Goal: Task Accomplishment & Management: Use online tool/utility

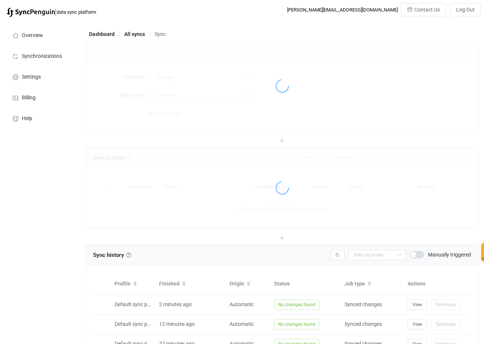
type input "10 minutes"
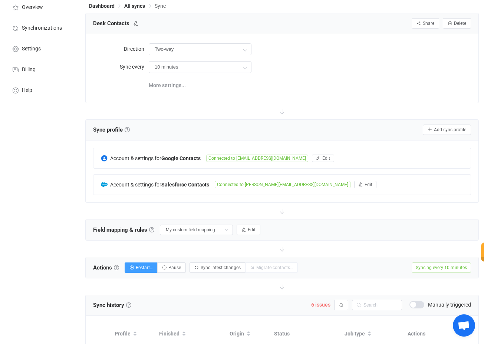
scroll to position [26, 0]
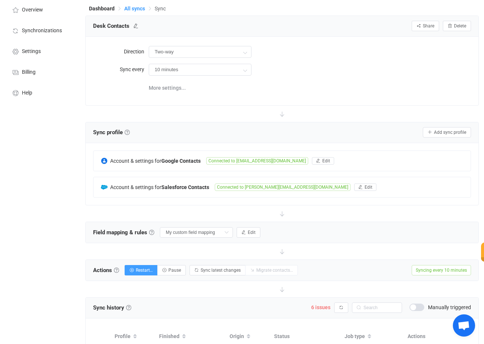
click at [134, 6] on span "All syncs" at bounding box center [134, 9] width 21 height 6
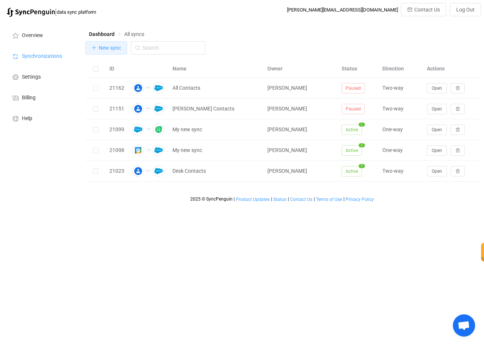
click at [93, 49] on icon "button" at bounding box center [94, 47] width 5 height 5
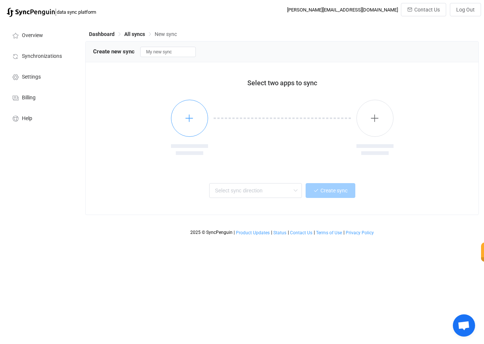
click at [192, 130] on button "button" at bounding box center [189, 118] width 37 height 37
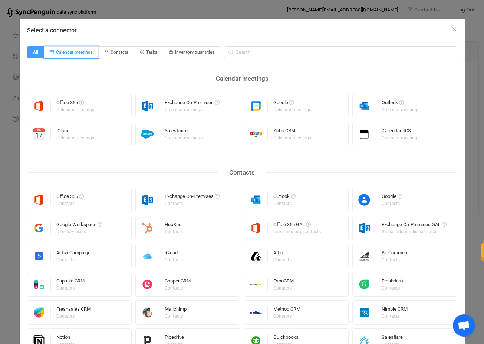
click at [61, 52] on span "Calendar meetings" at bounding box center [74, 52] width 37 height 5
click at [51, 52] on input "Calendar meetings" at bounding box center [48, 50] width 5 height 5
radio input "true"
radio input "false"
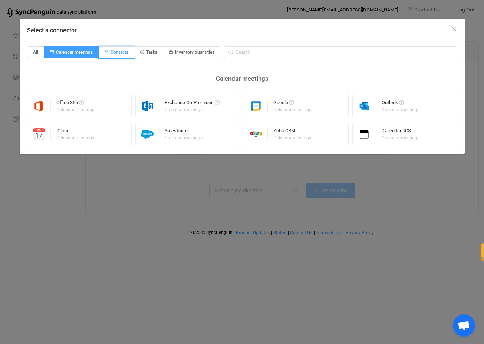
click at [120, 55] on span "Contacts" at bounding box center [117, 52] width 36 height 12
click at [105, 52] on input "Contacts" at bounding box center [103, 50] width 5 height 5
radio input "true"
radio input "false"
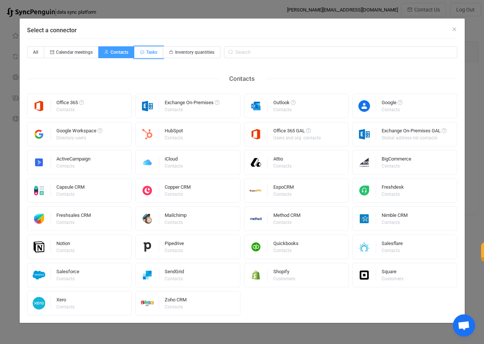
click at [151, 54] on span "Tasks" at bounding box center [151, 52] width 11 height 5
click at [141, 52] on input "Tasks" at bounding box center [138, 50] width 5 height 5
radio input "true"
radio input "false"
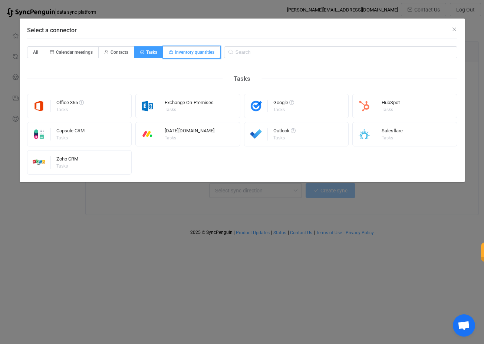
click at [190, 55] on span "Inventory quantities" at bounding box center [191, 52] width 57 height 12
click at [170, 52] on input "Inventory quantities" at bounding box center [167, 50] width 5 height 5
radio input "true"
radio input "false"
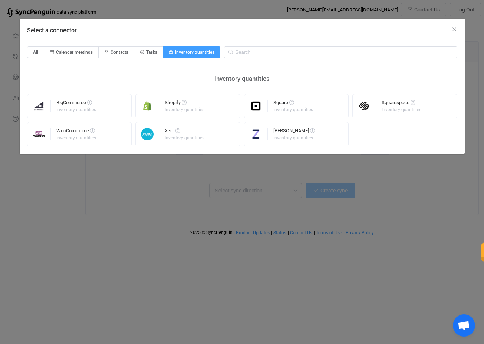
click at [190, 57] on span "Inventory quantities" at bounding box center [191, 52] width 57 height 12
click at [170, 52] on input "Inventory quantities" at bounding box center [167, 50] width 5 height 5
click at [37, 48] on span "All" at bounding box center [35, 52] width 17 height 12
click at [34, 48] on input "All" at bounding box center [31, 50] width 5 height 5
radio input "true"
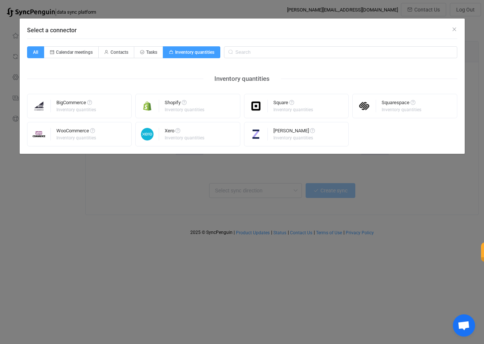
radio input "false"
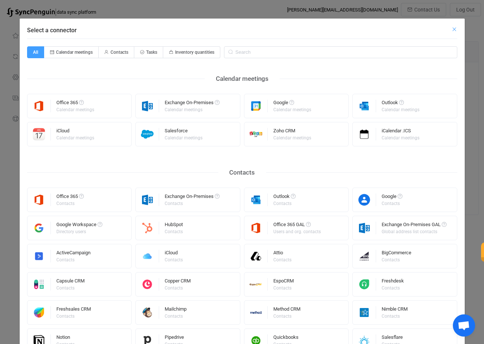
click at [455, 27] on icon "Close" at bounding box center [455, 29] width 6 height 6
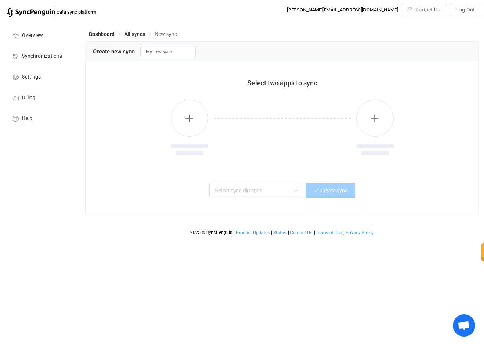
click at [239, 26] on div "Dashboard All syncs New sync Create new sync My new sync Select two apps to syn…" at bounding box center [283, 130] width 403 height 219
click at [231, 29] on div "Dashboard All syncs New sync Create new sync My new sync Select two apps to syn…" at bounding box center [283, 130] width 403 height 219
